Goal: Transaction & Acquisition: Download file/media

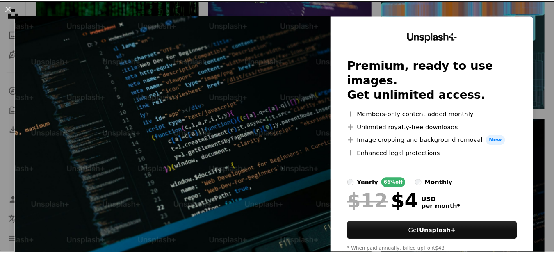
scroll to position [2, 0]
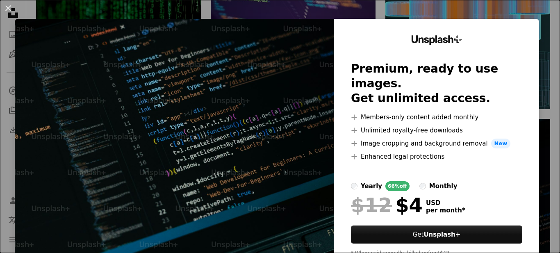
click at [541, 43] on div "An X shape Unsplash+ Premium, ready to use images. Get unlimited access. A plus…" at bounding box center [280, 126] width 560 height 253
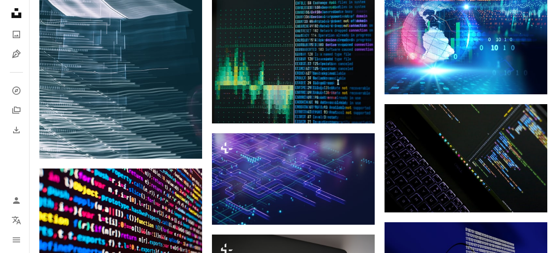
scroll to position [11207, 0]
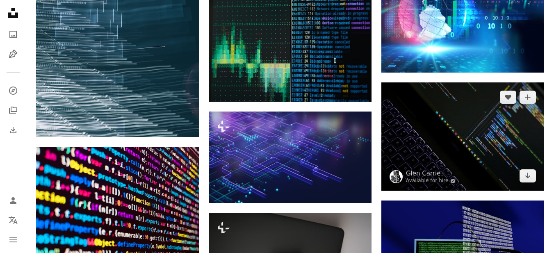
click at [465, 142] on img at bounding box center [462, 136] width 163 height 108
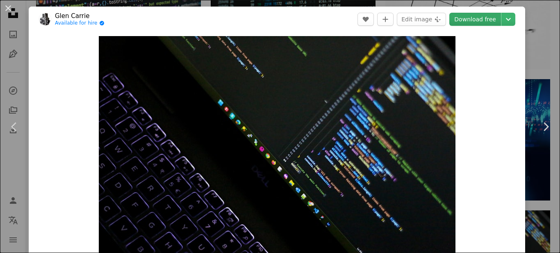
click at [459, 21] on link "Download free" at bounding box center [475, 19] width 52 height 13
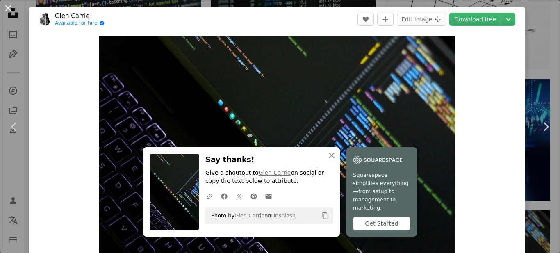
click at [6, 8] on button "An X shape" at bounding box center [8, 8] width 10 height 10
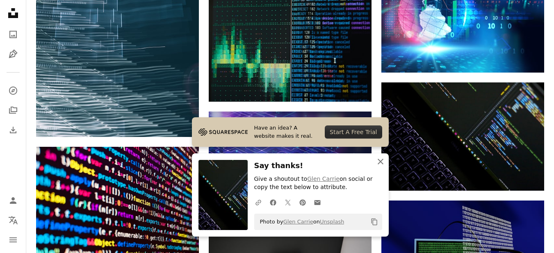
click at [379, 162] on icon "button" at bounding box center [380, 162] width 6 height 6
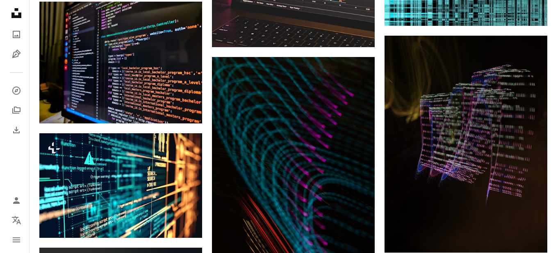
scroll to position [12223, 0]
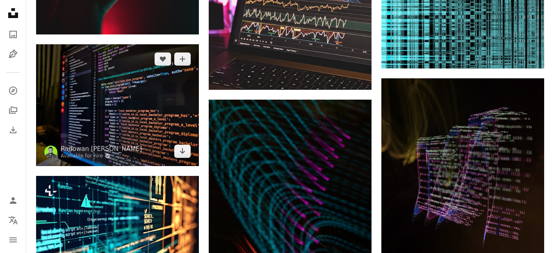
click at [144, 99] on img at bounding box center [117, 105] width 163 height 122
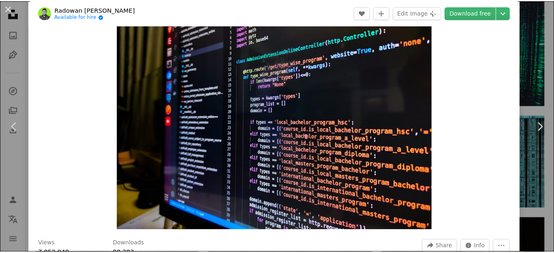
scroll to position [36, 0]
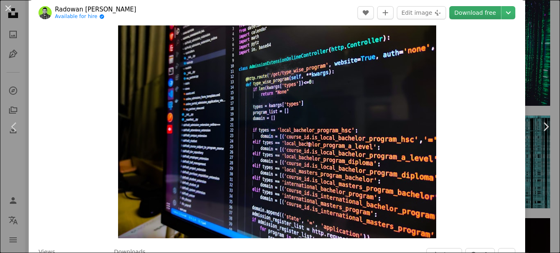
click at [467, 14] on link "Download free" at bounding box center [475, 12] width 52 height 13
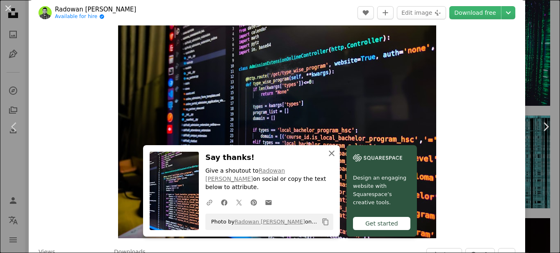
click at [327, 158] on icon "An X shape" at bounding box center [332, 153] width 10 height 10
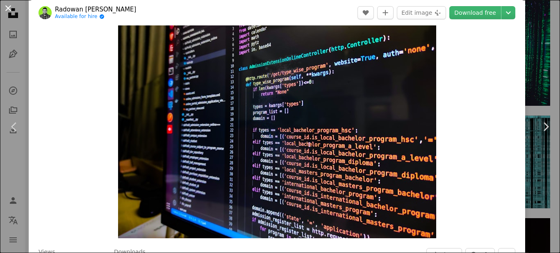
click at [10, 7] on button "An X shape" at bounding box center [8, 8] width 10 height 10
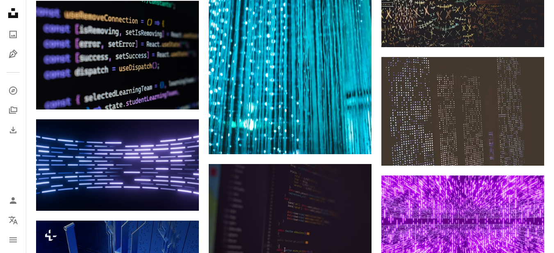
scroll to position [18291, 0]
